Goal: Task Accomplishment & Management: Use online tool/utility

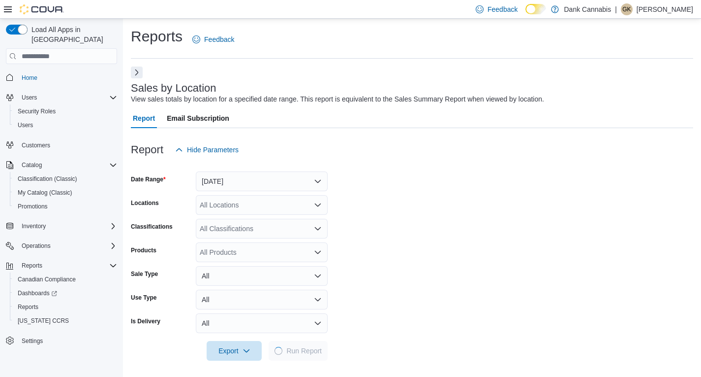
scroll to position [317, 0]
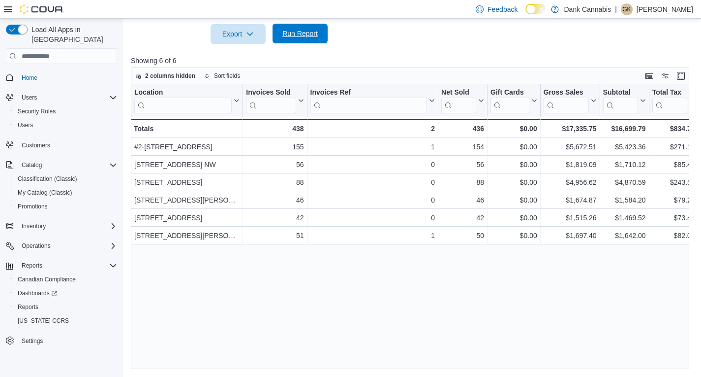
click at [312, 39] on span "Run Report" at bounding box center [300, 34] width 43 height 20
click at [298, 40] on span "Run Report" at bounding box center [300, 34] width 43 height 20
click at [305, 34] on span "Run Report" at bounding box center [300, 34] width 35 height 10
click at [307, 38] on span "Run Report" at bounding box center [300, 34] width 35 height 10
click at [299, 37] on span "Run Report" at bounding box center [300, 34] width 35 height 10
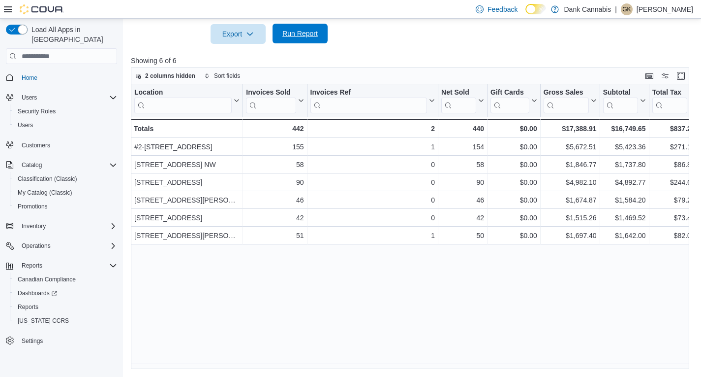
click at [306, 31] on span "Run Report" at bounding box center [300, 34] width 35 height 10
click at [305, 35] on span "Run Report" at bounding box center [300, 34] width 35 height 10
click at [302, 33] on span "Run Report" at bounding box center [300, 34] width 35 height 10
click at [314, 32] on span "Run Report" at bounding box center [300, 34] width 35 height 10
click at [302, 44] on div at bounding box center [413, 50] width 564 height 12
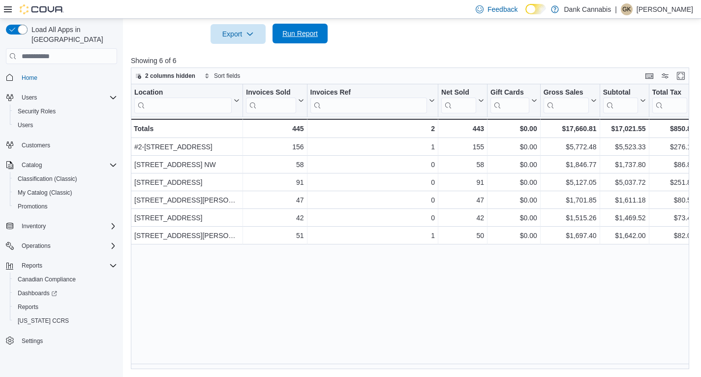
click at [306, 36] on span "Run Report" at bounding box center [300, 34] width 35 height 10
click at [309, 29] on span "Run Report" at bounding box center [300, 34] width 35 height 10
click at [303, 28] on span "Run Report" at bounding box center [300, 34] width 43 height 20
click at [297, 41] on span "Run Report" at bounding box center [300, 34] width 43 height 20
click at [306, 26] on span "Run Report" at bounding box center [300, 34] width 43 height 20
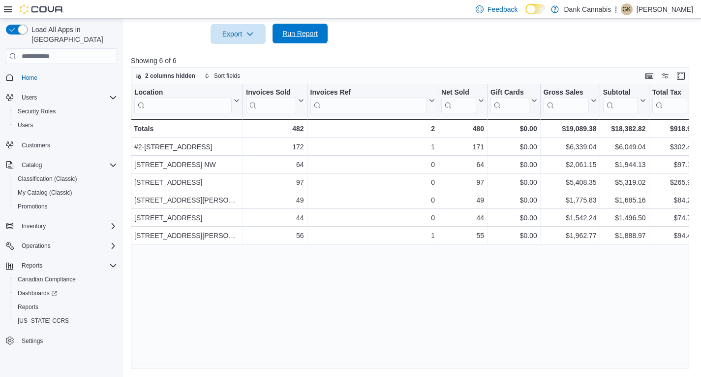
click at [307, 34] on span "Run Report" at bounding box center [300, 34] width 35 height 10
click at [294, 44] on div at bounding box center [413, 50] width 564 height 12
click at [297, 36] on span "Run Report" at bounding box center [300, 34] width 35 height 10
click at [309, 38] on span "Run Report" at bounding box center [300, 34] width 43 height 20
click at [303, 36] on span "Run Report" at bounding box center [300, 34] width 35 height 10
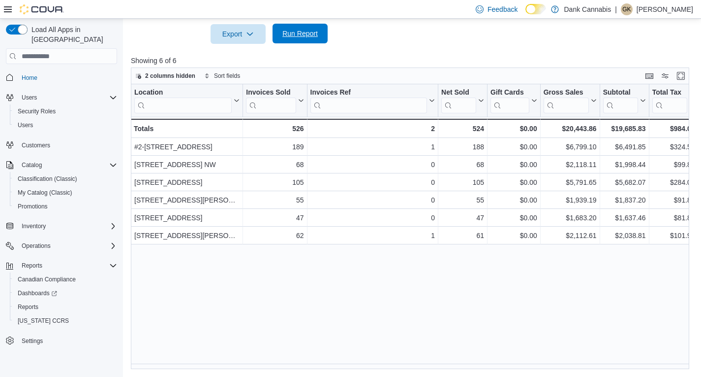
click at [303, 36] on span "Run Report" at bounding box center [300, 34] width 35 height 10
click at [304, 34] on span "Run Report" at bounding box center [300, 34] width 35 height 10
click at [301, 27] on span "Run Report" at bounding box center [300, 34] width 43 height 20
click at [301, 32] on span "Run Report" at bounding box center [300, 34] width 35 height 10
click at [306, 39] on span "Run Report" at bounding box center [300, 34] width 43 height 20
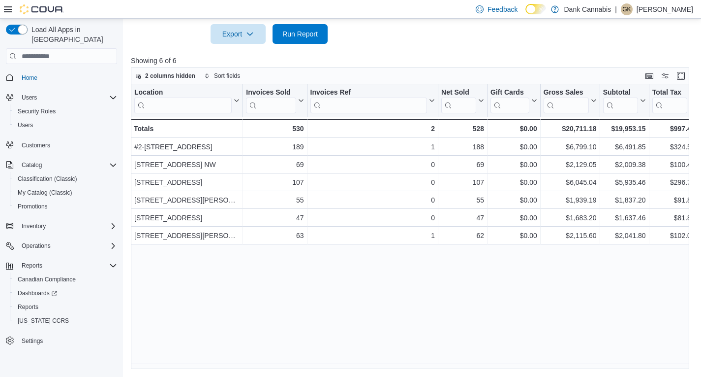
drag, startPoint x: 509, startPoint y: 50, endPoint x: 400, endPoint y: 54, distance: 109.4
click at [509, 50] on div at bounding box center [413, 50] width 564 height 12
click at [308, 34] on span "Run Report" at bounding box center [300, 34] width 35 height 10
click at [316, 32] on span "Run Report" at bounding box center [300, 34] width 35 height 10
click at [302, 34] on span "Run Report" at bounding box center [300, 34] width 35 height 10
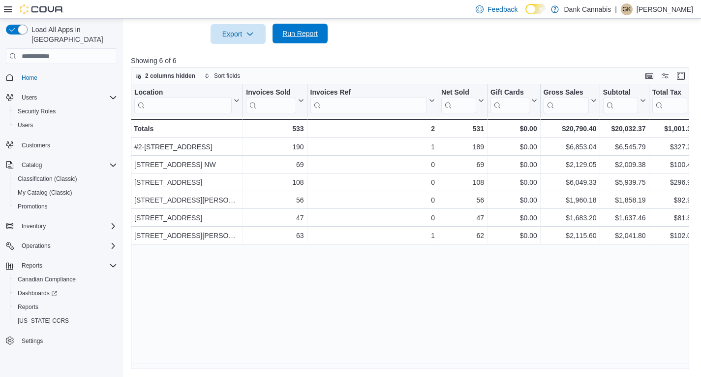
click at [302, 34] on span "Run Report" at bounding box center [300, 34] width 35 height 10
click at [291, 32] on span "Run Report" at bounding box center [300, 34] width 35 height 10
click at [511, 58] on p "Showing 6 of 6" at bounding box center [413, 61] width 564 height 10
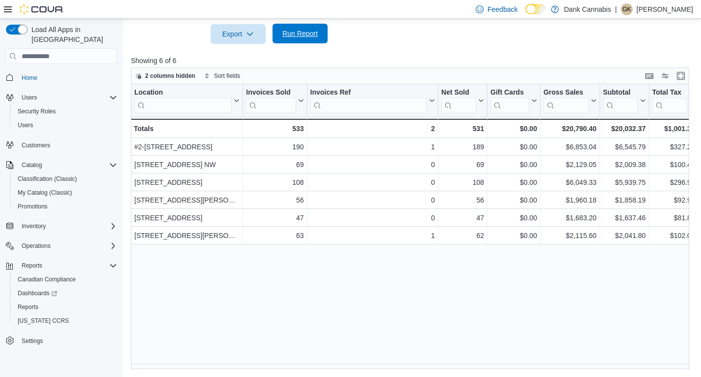
click at [313, 34] on span "Run Report" at bounding box center [300, 34] width 35 height 10
drag, startPoint x: 513, startPoint y: 43, endPoint x: 533, endPoint y: 28, distance: 24.9
click at [513, 43] on div "Report Hide Parameters Date Range [DATE] Locations All Locations Classification…" at bounding box center [413, 89] width 564 height 557
click at [312, 32] on span "Run Report" at bounding box center [300, 34] width 35 height 10
click at [315, 39] on span "Run Report" at bounding box center [300, 34] width 43 height 20
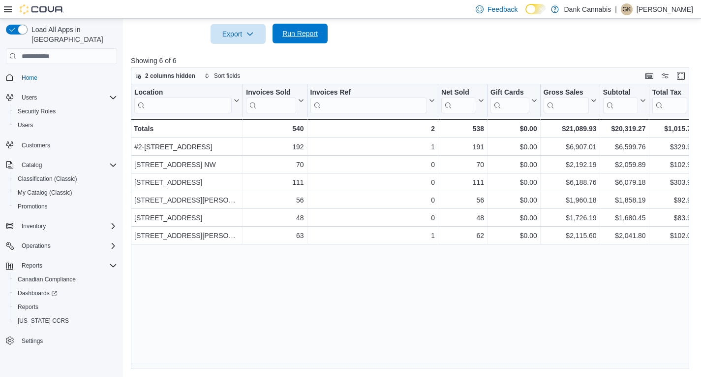
click at [301, 37] on span "Run Report" at bounding box center [300, 34] width 35 height 10
click at [310, 33] on span "Run Report" at bounding box center [300, 34] width 35 height 10
click at [298, 39] on span "Run Report" at bounding box center [300, 34] width 43 height 20
click at [305, 34] on span "Run Report" at bounding box center [300, 34] width 35 height 10
click at [309, 33] on span "Run Report" at bounding box center [300, 34] width 35 height 10
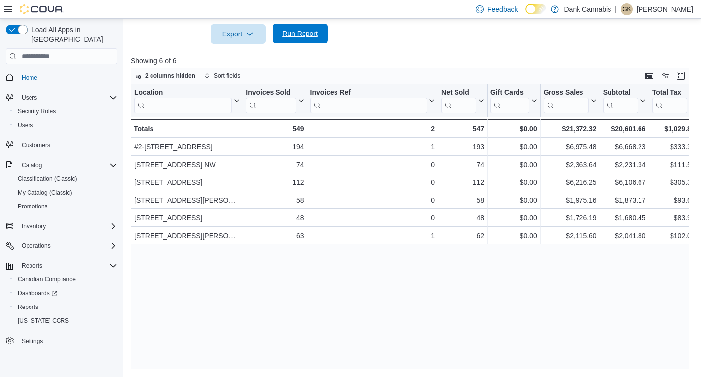
click at [297, 43] on span "Run Report" at bounding box center [300, 34] width 43 height 20
click at [301, 33] on span "Run Report" at bounding box center [300, 34] width 35 height 10
click at [307, 30] on span "Run Report" at bounding box center [300, 34] width 35 height 10
click at [305, 34] on span "Run Report" at bounding box center [300, 34] width 35 height 10
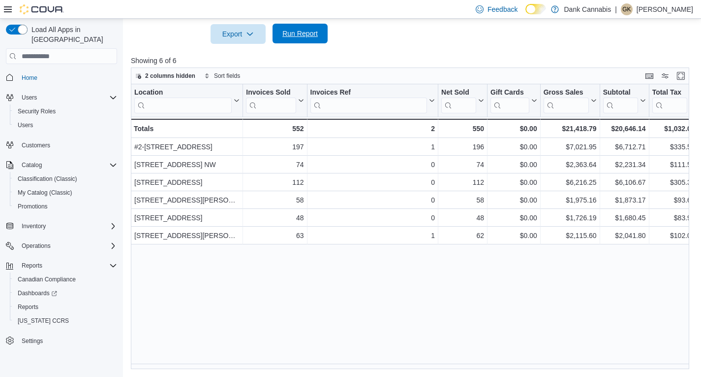
click at [305, 34] on span "Run Report" at bounding box center [300, 34] width 35 height 10
click at [292, 34] on span "Run Report" at bounding box center [300, 34] width 35 height 10
click at [312, 38] on span "Run Report" at bounding box center [300, 34] width 35 height 10
click at [311, 31] on span "Run Report" at bounding box center [300, 34] width 35 height 10
click at [314, 30] on span "Run Report" at bounding box center [300, 34] width 35 height 10
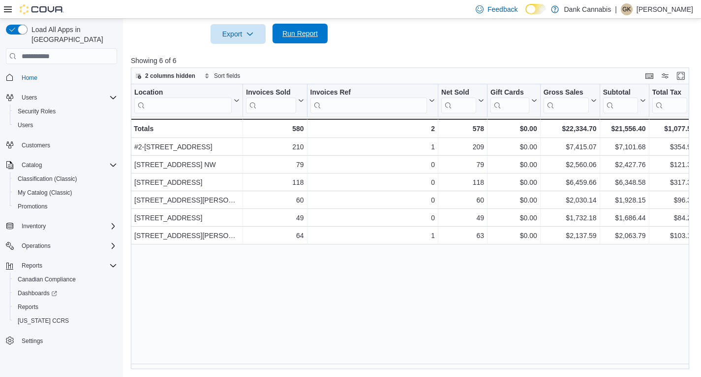
click at [303, 29] on span "Run Report" at bounding box center [300, 34] width 43 height 20
click at [305, 46] on div at bounding box center [413, 50] width 564 height 12
click at [306, 33] on span "Run Report" at bounding box center [300, 34] width 35 height 10
click at [298, 29] on span "Run Report" at bounding box center [300, 34] width 43 height 20
click at [292, 39] on span "Run Report" at bounding box center [300, 34] width 43 height 20
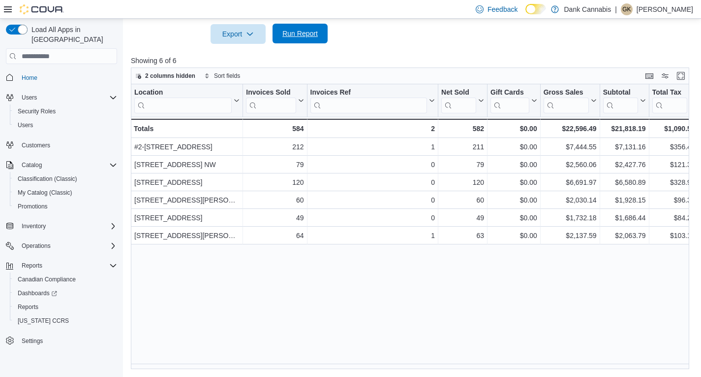
click at [303, 37] on span "Run Report" at bounding box center [300, 34] width 35 height 10
click at [301, 42] on span "Run Report" at bounding box center [300, 34] width 43 height 20
click at [542, 44] on div at bounding box center [413, 50] width 564 height 12
click at [304, 30] on span "Run Report" at bounding box center [300, 34] width 35 height 10
click at [321, 298] on div "Location Click to view column header actions Invoices Sold Click to view column…" at bounding box center [413, 226] width 564 height 285
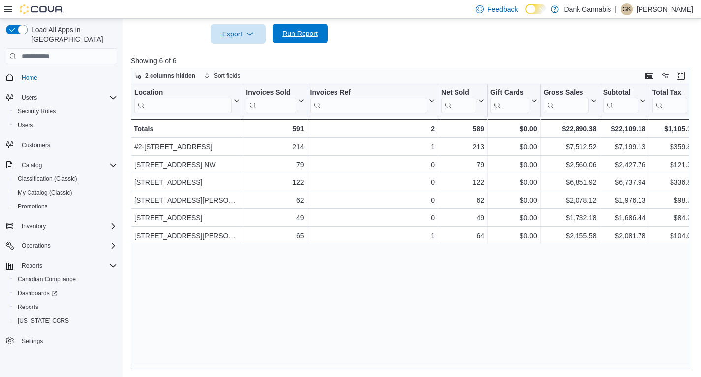
click at [297, 35] on span "Run Report" at bounding box center [300, 34] width 35 height 10
click at [496, 57] on p "Showing 6 of 6" at bounding box center [413, 61] width 564 height 10
click at [310, 35] on span "Run Report" at bounding box center [300, 34] width 35 height 10
click at [294, 39] on span "Run Report" at bounding box center [300, 34] width 43 height 20
click at [345, 305] on div "Location Click to view column header actions Invoices Sold Click to view column…" at bounding box center [413, 226] width 564 height 285
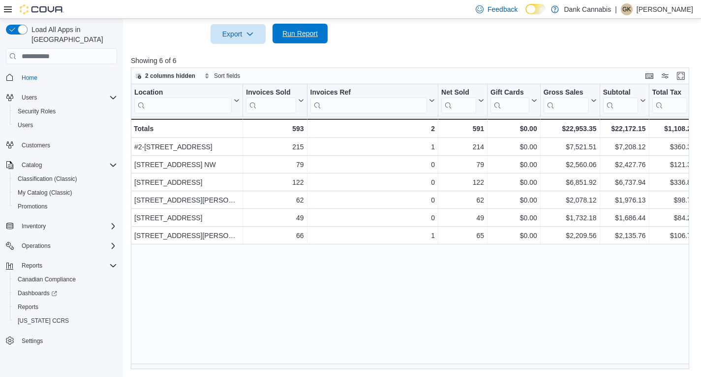
click at [298, 38] on span "Run Report" at bounding box center [300, 34] width 35 height 10
click at [306, 34] on span "Run Report" at bounding box center [300, 34] width 35 height 10
click at [295, 34] on span "Run Report" at bounding box center [300, 34] width 35 height 10
